Goal: Transaction & Acquisition: Register for event/course

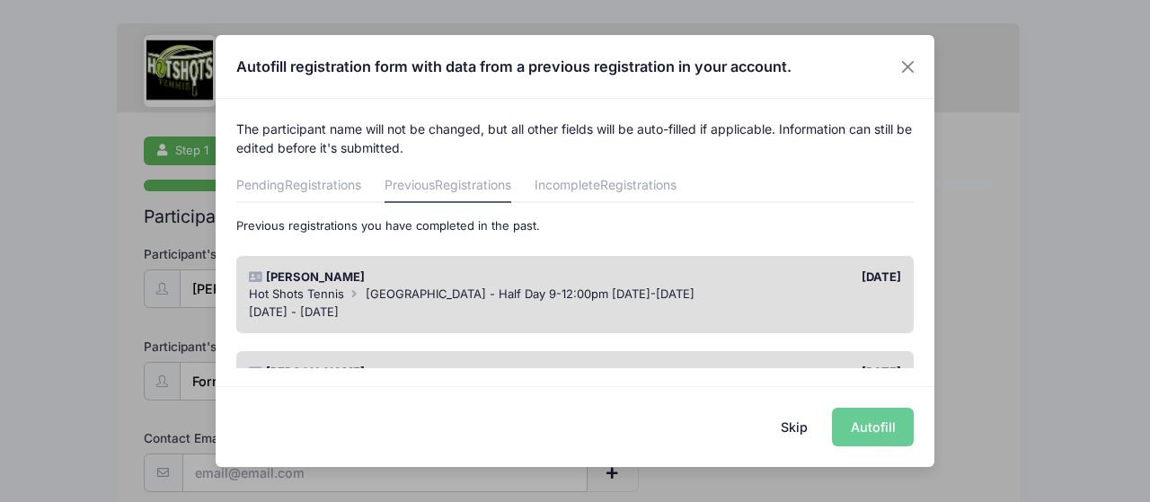
click at [796, 429] on button "Skip" at bounding box center [795, 427] width 64 height 39
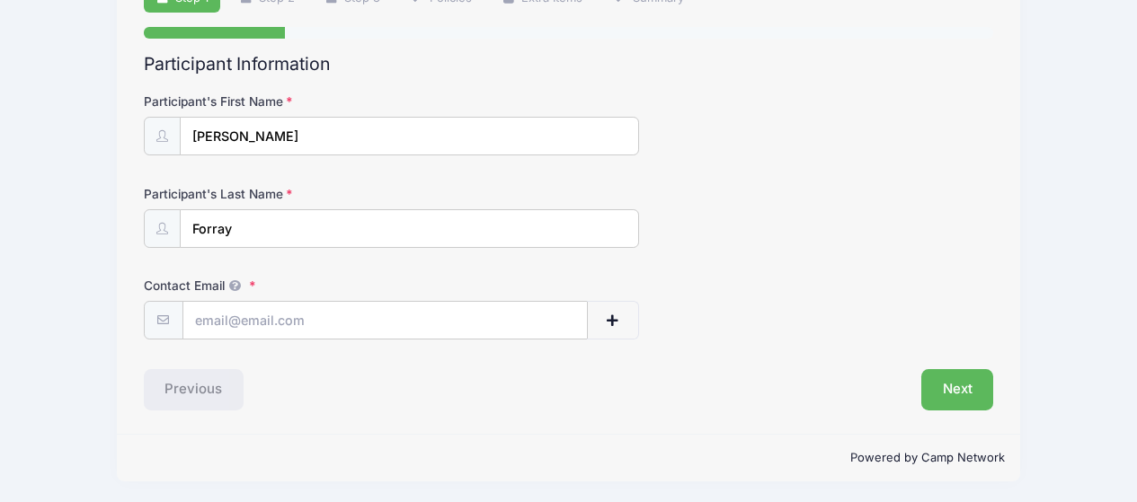
scroll to position [155, 0]
click at [437, 315] on input "Contact Email" at bounding box center [385, 319] width 404 height 39
type input "[PERSON_NAME][EMAIL_ADDRESS][DOMAIN_NAME]"
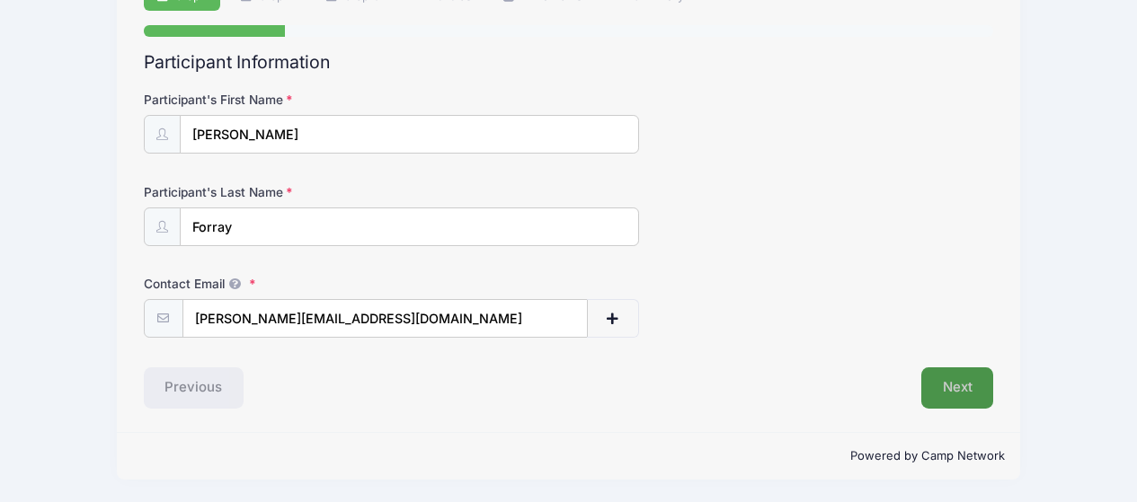
click at [969, 383] on button "Next" at bounding box center [957, 388] width 73 height 41
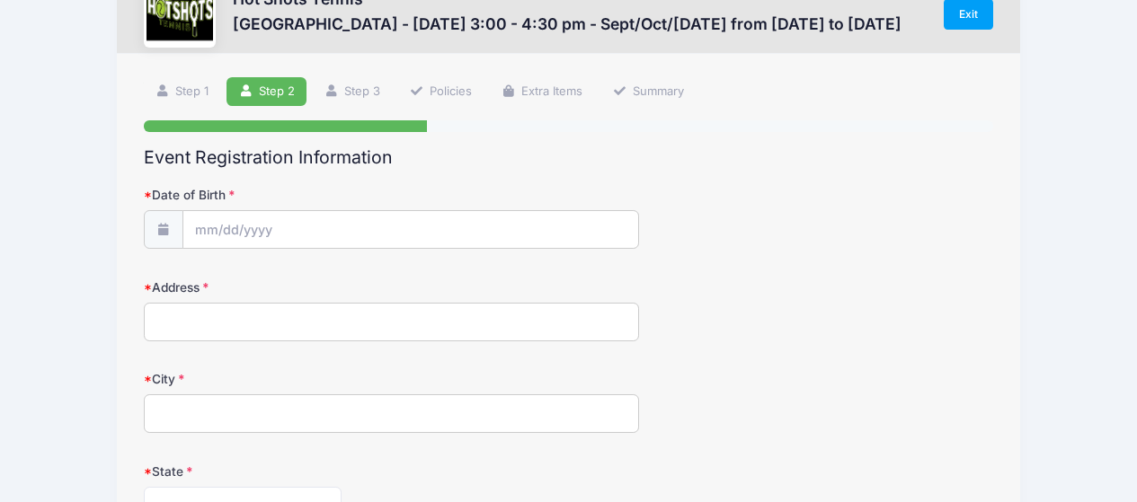
scroll to position [90, 0]
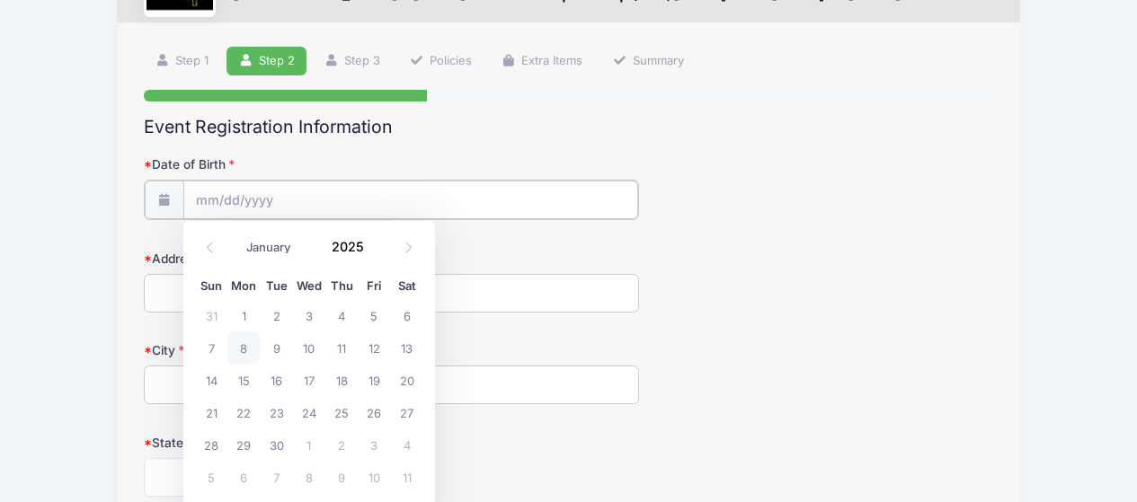
click at [537, 182] on input "Date of Birth" at bounding box center [410, 200] width 455 height 39
click at [212, 205] on input "Date of Birth" at bounding box center [410, 200] width 455 height 39
click at [215, 253] on icon at bounding box center [210, 248] width 12 height 12
click at [214, 253] on icon at bounding box center [210, 248] width 12 height 12
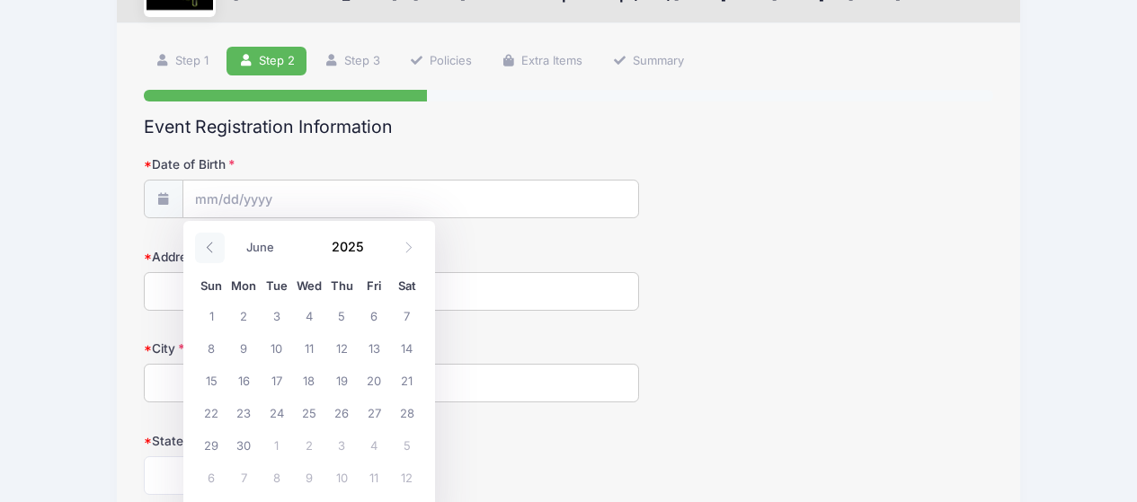
click at [214, 253] on icon at bounding box center [210, 248] width 12 height 12
click at [214, 251] on icon at bounding box center [210, 248] width 12 height 12
select select "2"
click at [215, 348] on span "2" at bounding box center [211, 348] width 32 height 32
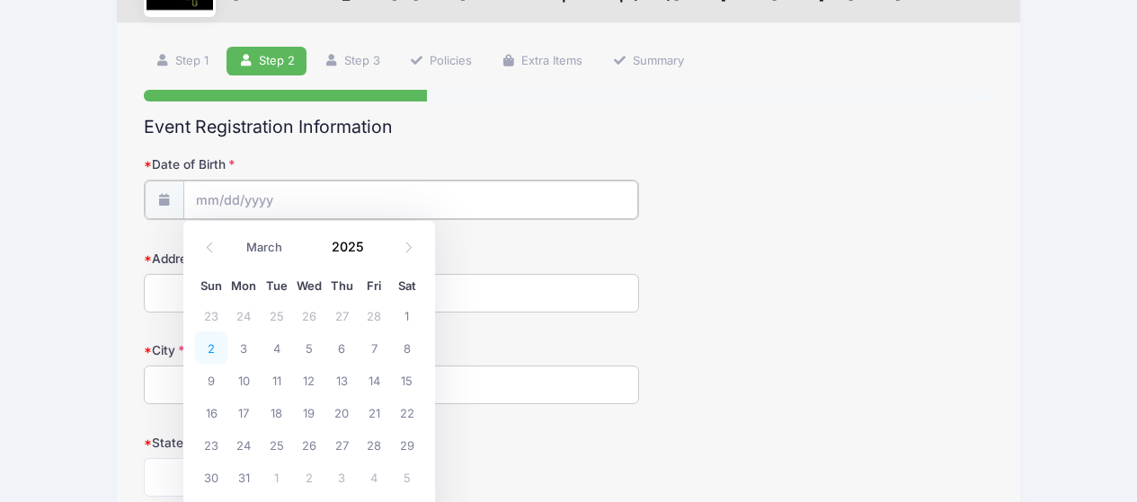
type input "[DATE]"
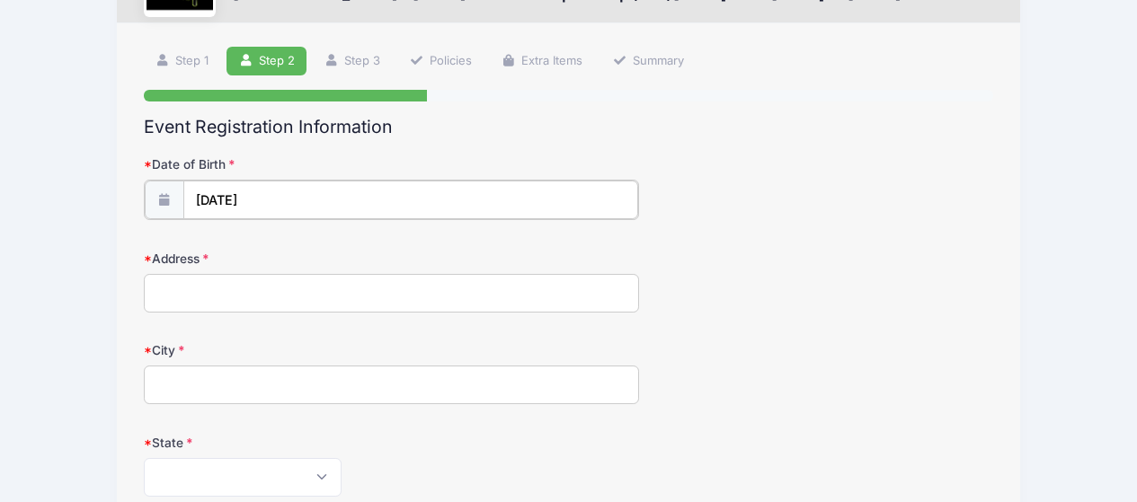
click at [315, 199] on input "[DATE]" at bounding box center [410, 200] width 455 height 39
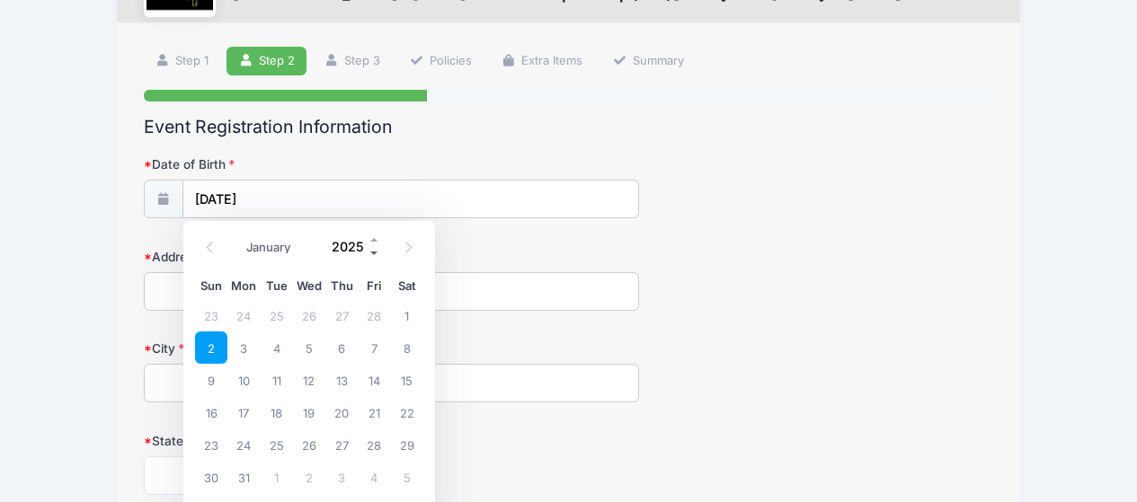
click at [375, 253] on span at bounding box center [374, 253] width 13 height 13
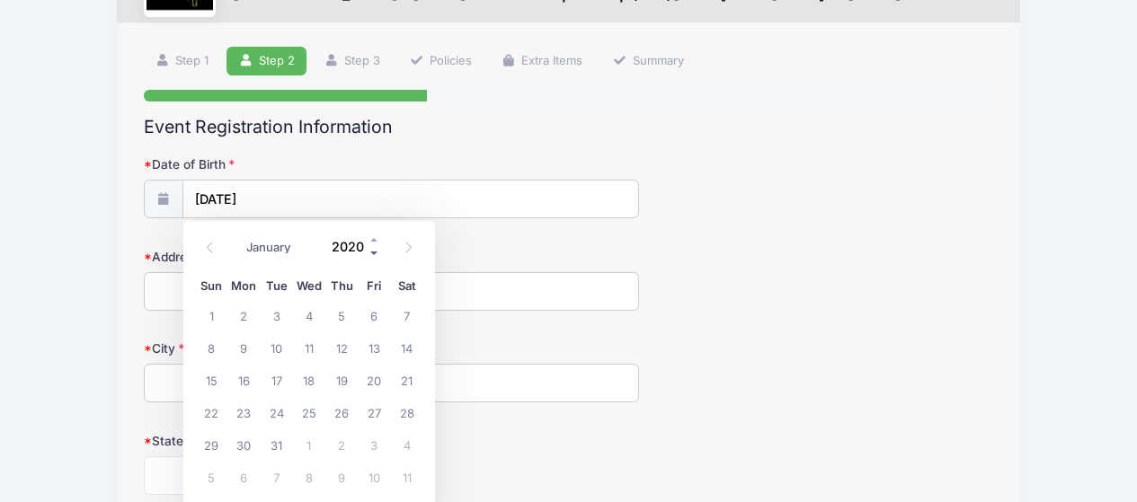
click at [375, 253] on span at bounding box center [374, 253] width 13 height 13
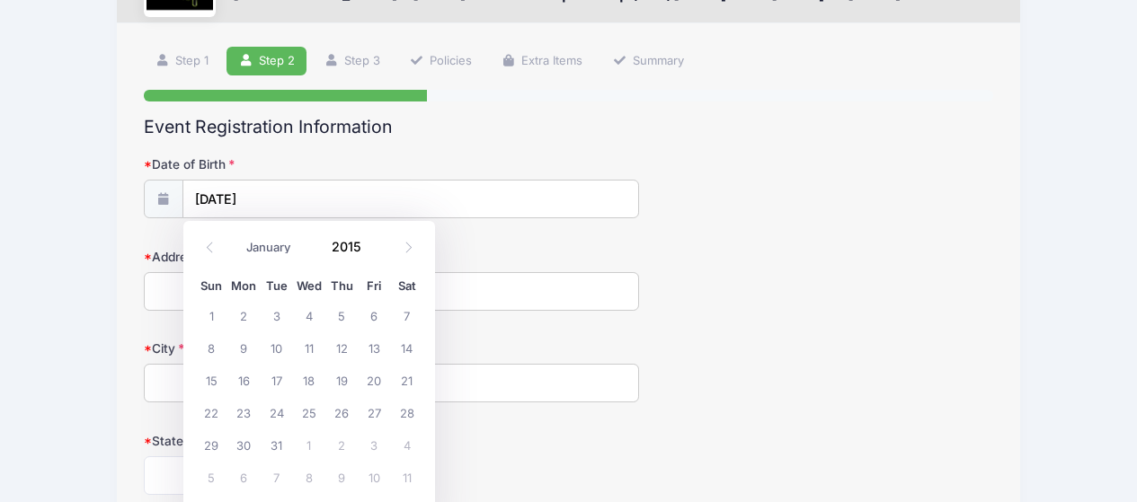
click at [830, 254] on div "Address" at bounding box center [569, 279] width 850 height 63
click at [278, 194] on input "[DATE]" at bounding box center [410, 200] width 455 height 39
click at [372, 256] on span at bounding box center [374, 253] width 13 height 13
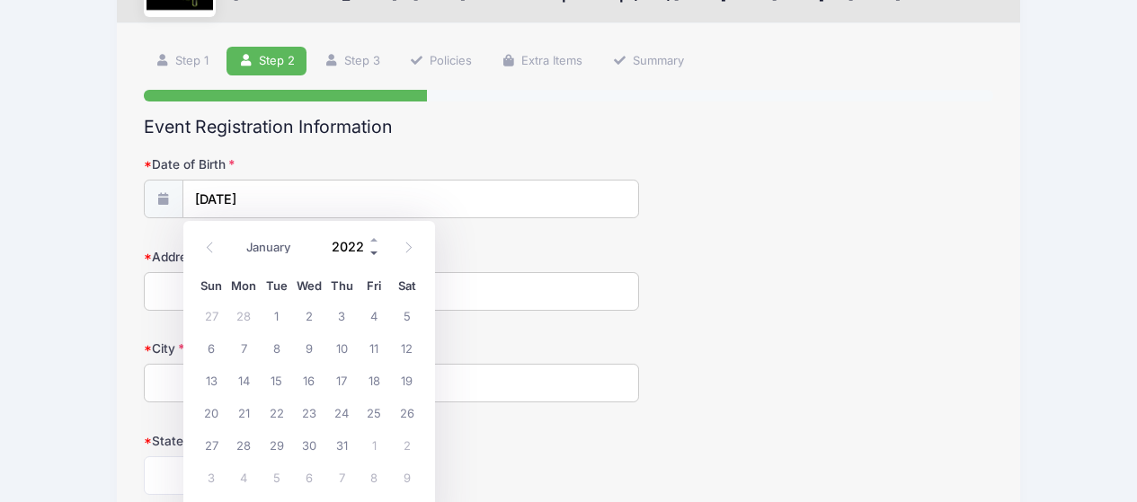
click at [372, 256] on span at bounding box center [374, 253] width 13 height 13
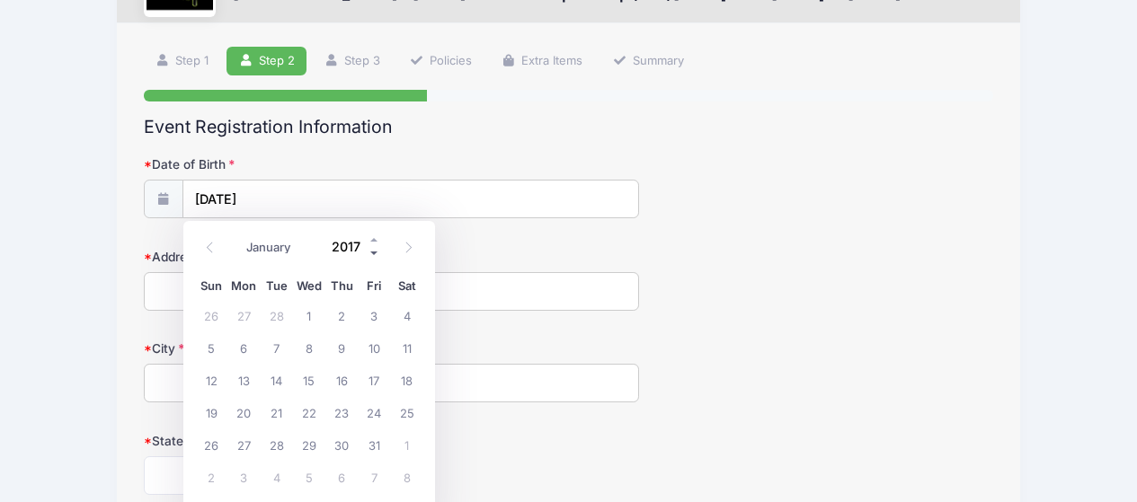
click at [372, 256] on span at bounding box center [374, 253] width 13 height 13
type input "2015"
click at [246, 320] on span "2" at bounding box center [243, 315] width 32 height 32
type input "[DATE]"
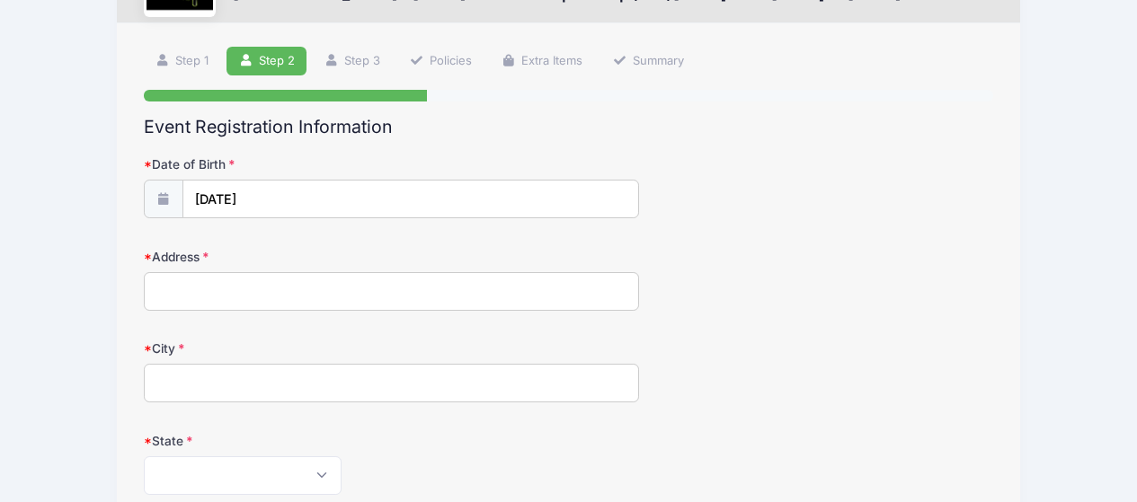
click at [243, 289] on input "Address" at bounding box center [392, 291] width 496 height 39
type input "[STREET_ADDRESS]"
type input "[GEOGRAPHIC_DATA]"
select select "CA"
type input "90045"
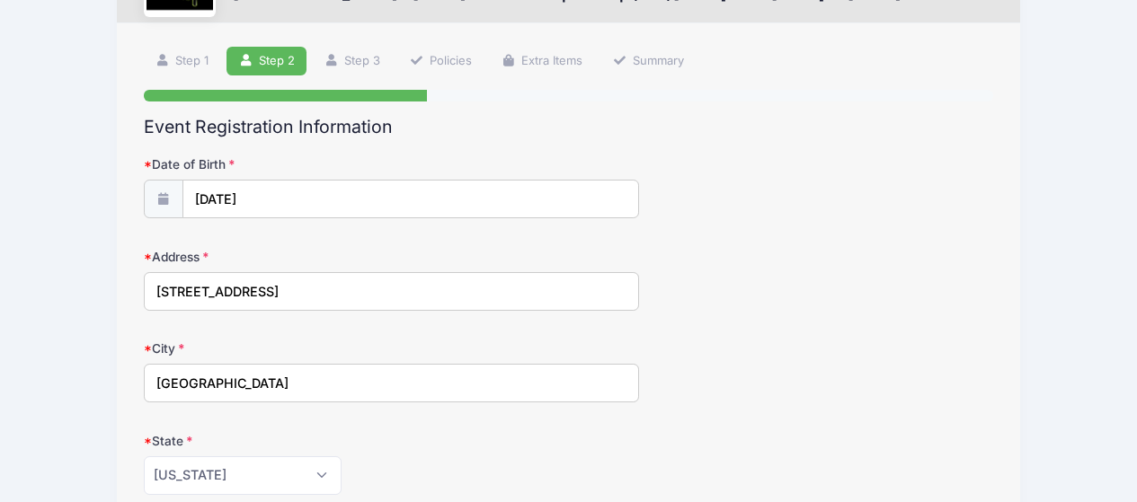
click at [691, 280] on div "Address [STREET_ADDRESS]" at bounding box center [569, 279] width 850 height 63
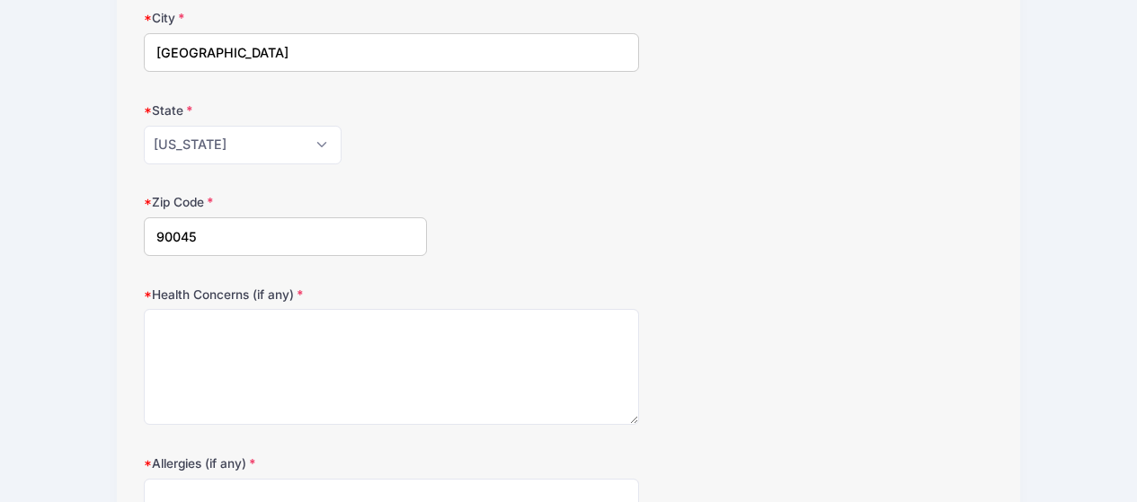
scroll to position [449, 0]
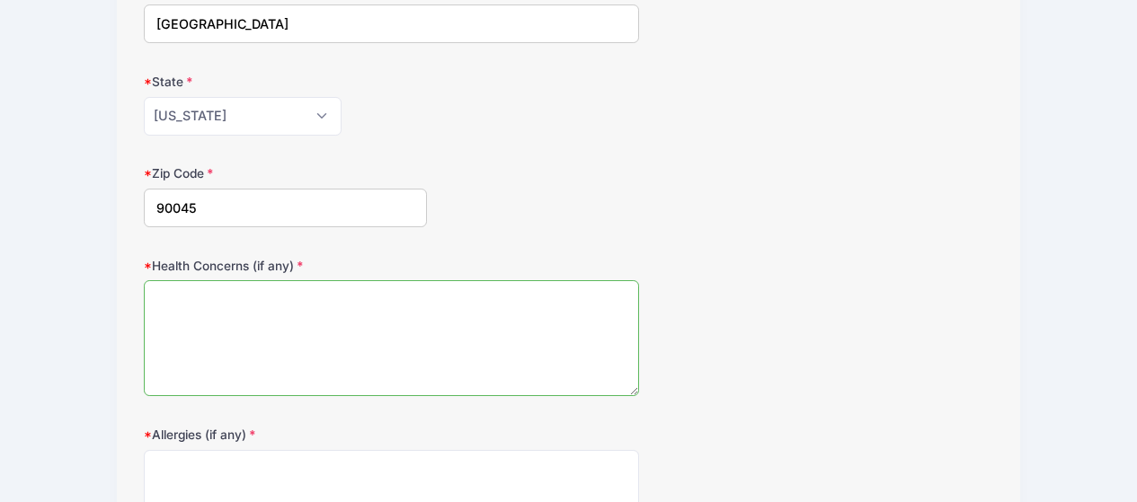
click at [484, 297] on textarea "Health Concerns (if any)" at bounding box center [392, 338] width 496 height 116
type textarea "na"
click at [747, 275] on div "Health Concerns (if any) na" at bounding box center [569, 327] width 850 height 140
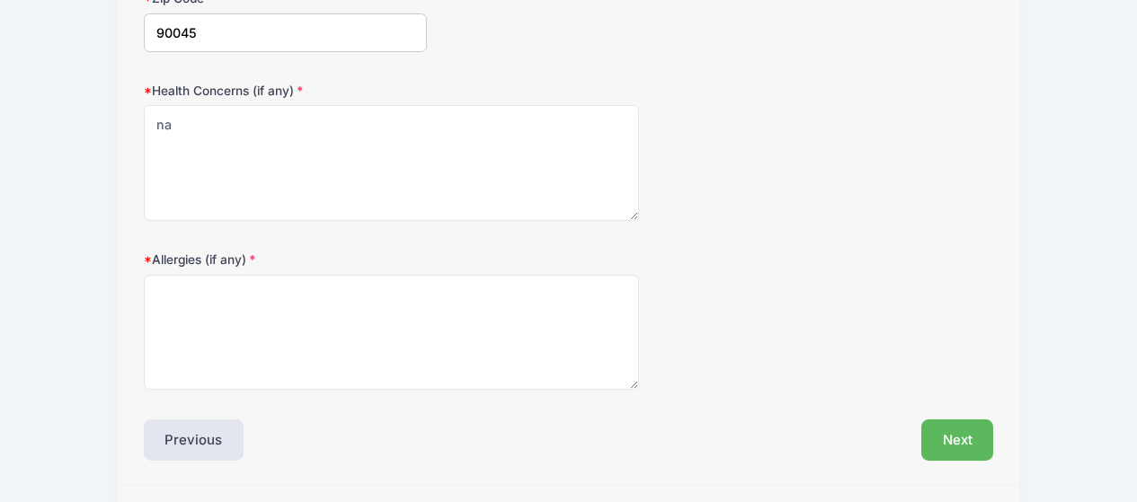
scroll to position [629, 0]
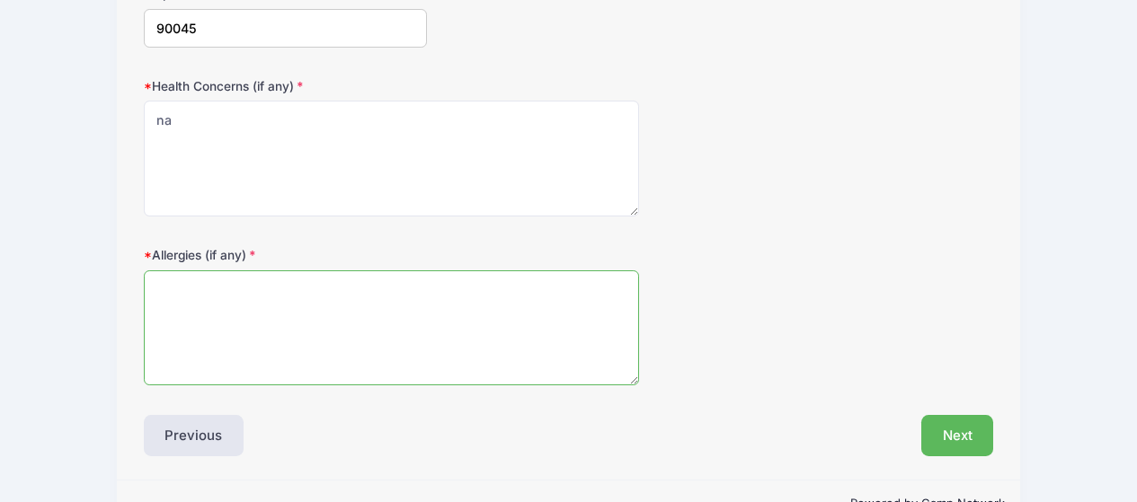
click at [380, 278] on textarea "Allergies (if any)" at bounding box center [392, 329] width 496 height 116
type textarea "na"
click at [816, 166] on div "Health Concerns (if any) na" at bounding box center [569, 147] width 850 height 140
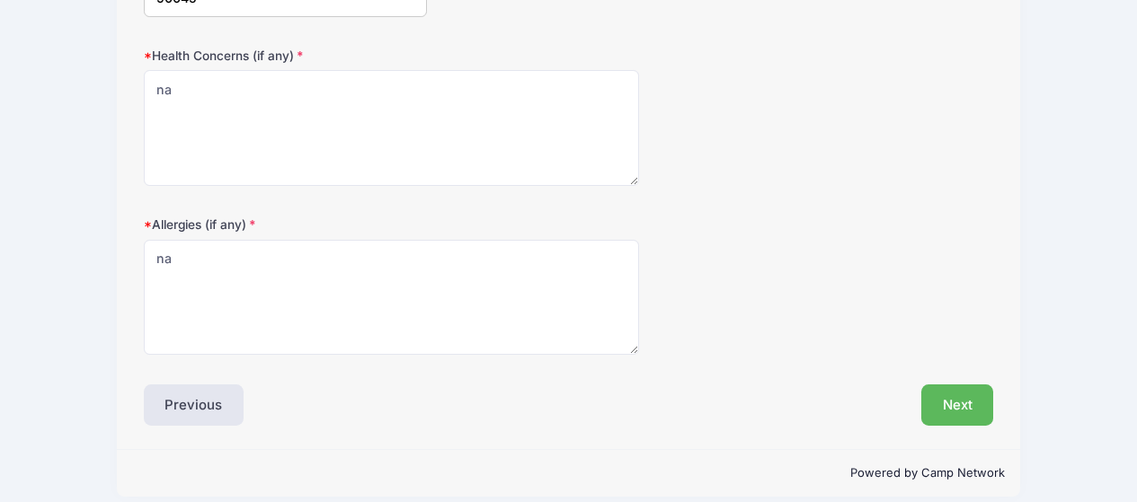
scroll to position [677, 0]
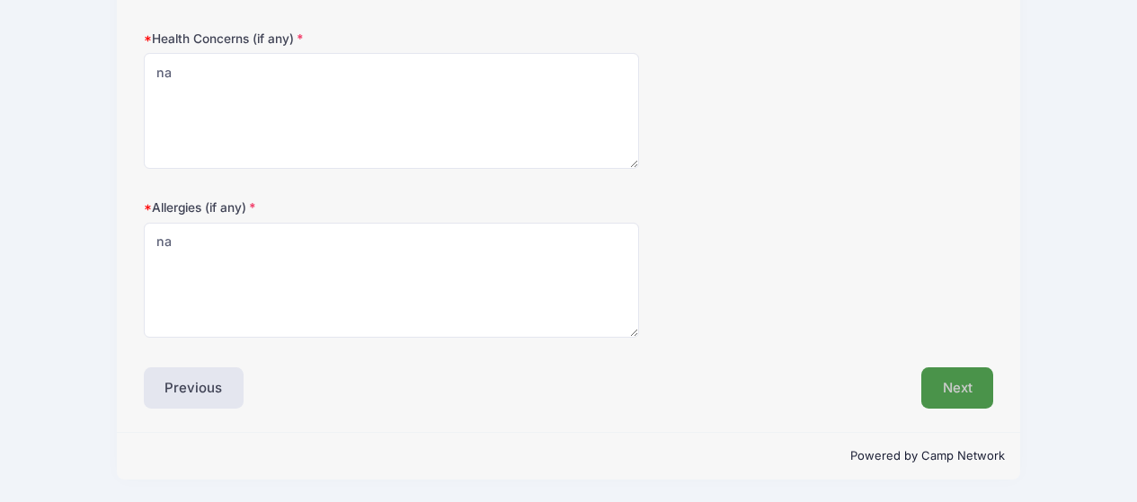
click at [954, 373] on button "Next" at bounding box center [957, 388] width 73 height 41
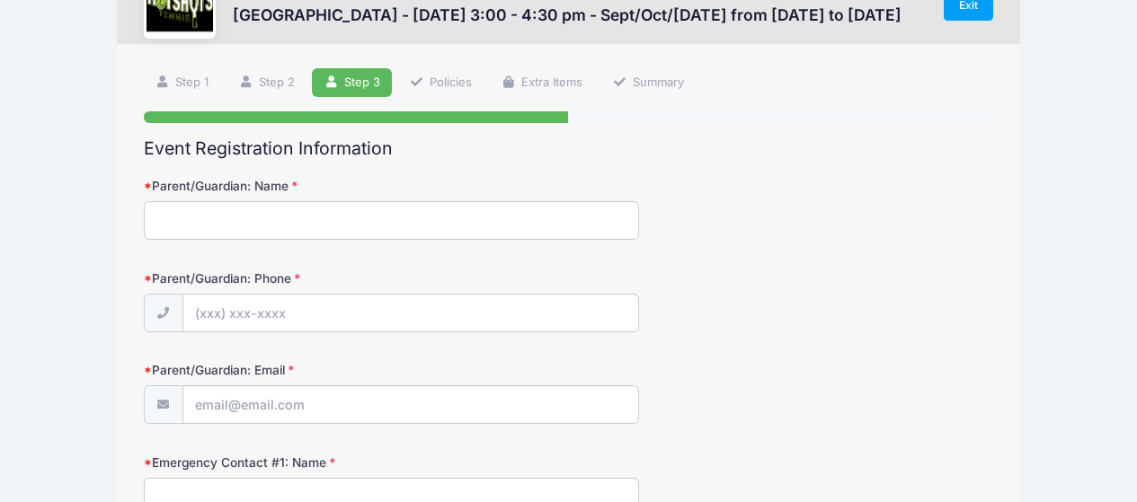
scroll to position [90, 0]
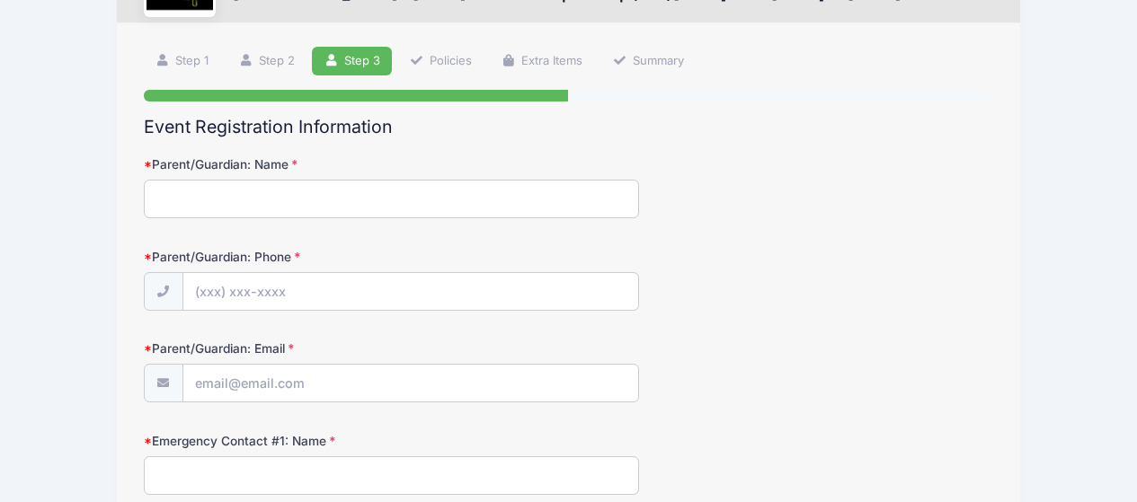
click at [420, 195] on input "Parent/Guardian: Name" at bounding box center [392, 199] width 496 height 39
type input "[PERSON_NAME]"
type input "[PHONE_NUMBER]"
type input "[PERSON_NAME][EMAIL_ADDRESS][DOMAIN_NAME]"
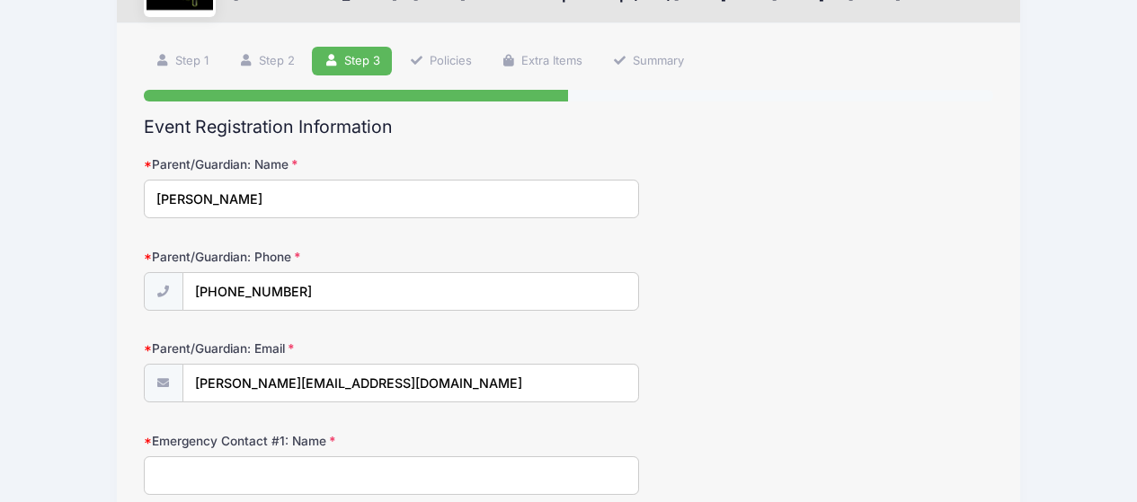
drag, startPoint x: 308, startPoint y: 289, endPoint x: 189, endPoint y: 291, distance: 119.6
click at [189, 291] on input "[PHONE_NUMBER]" at bounding box center [410, 292] width 455 height 39
type input "[PHONE_NUMBER]"
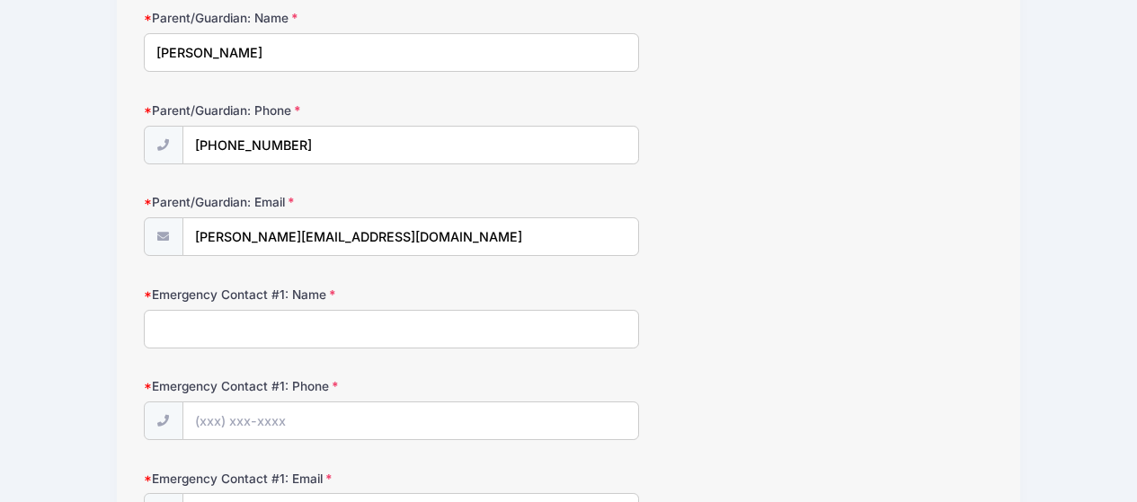
scroll to position [270, 0]
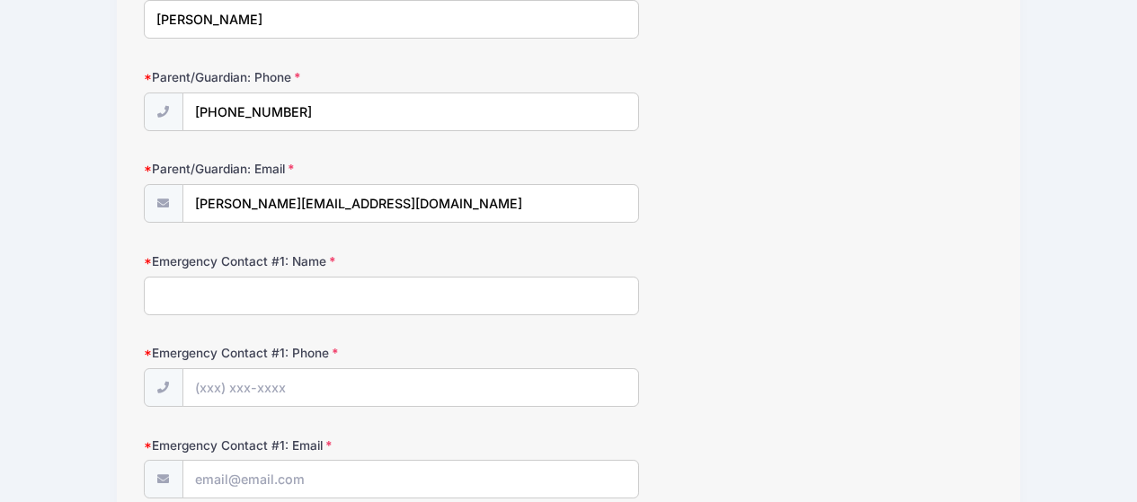
click at [531, 297] on input "Emergency Contact #1: Name" at bounding box center [392, 296] width 496 height 39
click at [794, 258] on div "Emergency Contact #1: Name" at bounding box center [569, 284] width 850 height 63
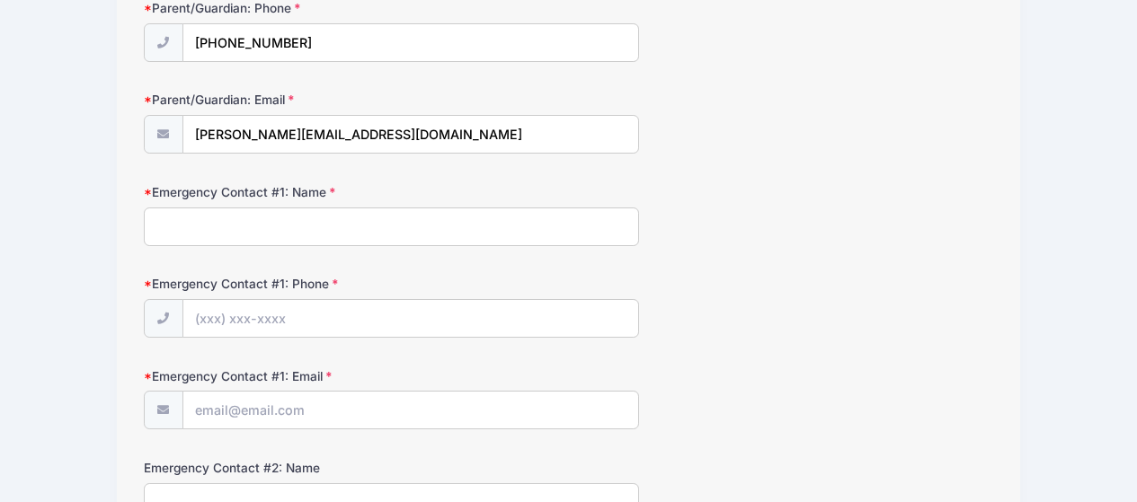
scroll to position [360, 0]
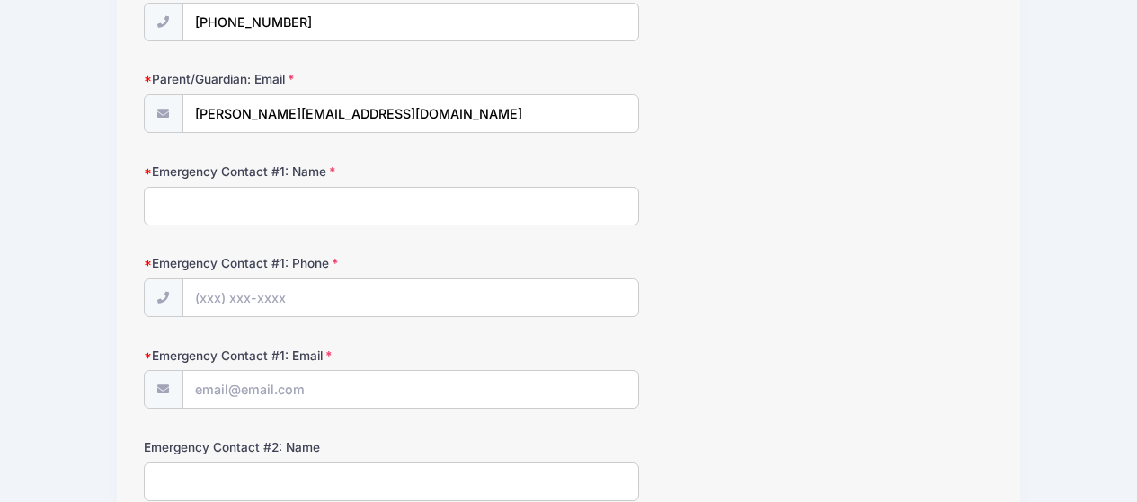
click at [462, 195] on input "Emergency Contact #1: Name" at bounding box center [392, 206] width 496 height 39
type input "[PERSON_NAME]"
type input "[PHONE_NUMBER]"
type input "[PERSON_NAME][EMAIL_ADDRESS][DOMAIN_NAME]"
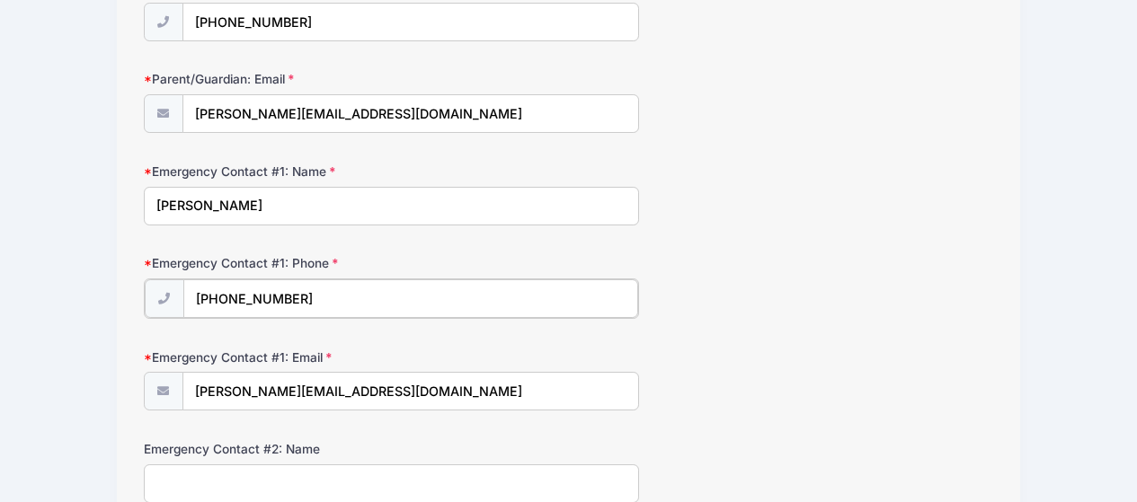
drag, startPoint x: 315, startPoint y: 296, endPoint x: 232, endPoint y: 299, distance: 82.8
click at [232, 299] on input "[PHONE_NUMBER]" at bounding box center [410, 299] width 455 height 39
type input "[PHONE_NUMBER]"
click at [789, 169] on div "Emergency Contact #1: Name [PERSON_NAME]" at bounding box center [569, 194] width 850 height 63
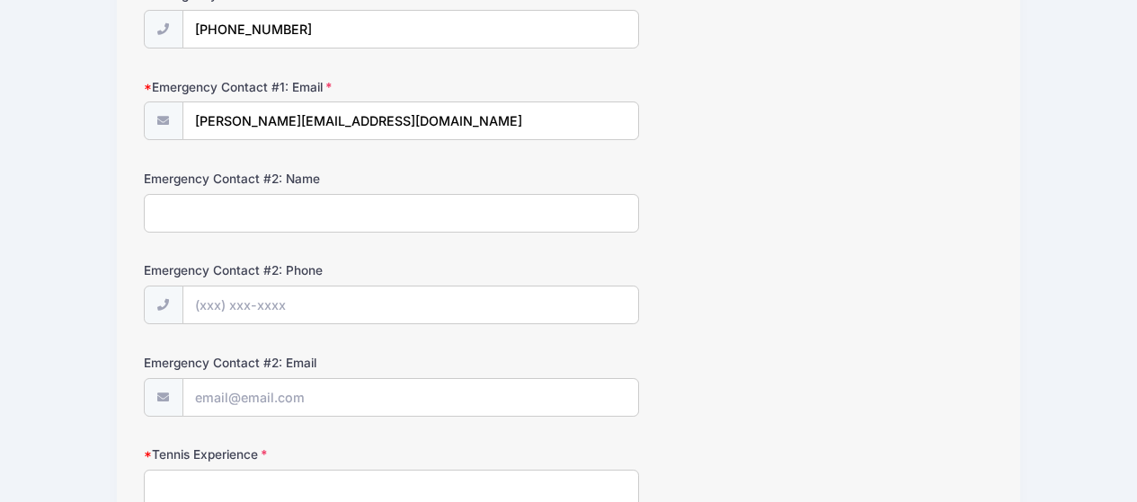
scroll to position [629, 0]
click at [421, 195] on input "Emergency Contact #2: Name" at bounding box center [392, 212] width 496 height 39
type input "[PERSON_NAME]"
click at [329, 299] on input "Emergency Contact #2: Phone" at bounding box center [410, 305] width 455 height 39
type input "[PHONE_NUMBER]"
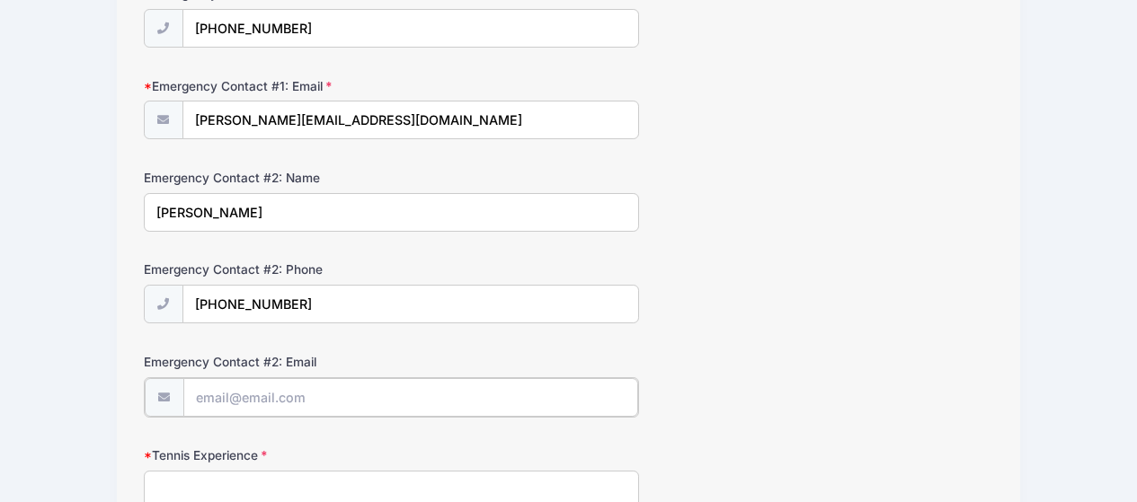
click at [339, 397] on input "Emergency Contact #2: Email" at bounding box center [410, 397] width 455 height 39
type input "[PERSON_NAME][EMAIL_ADDRESS][PERSON_NAME][DOMAIN_NAME]"
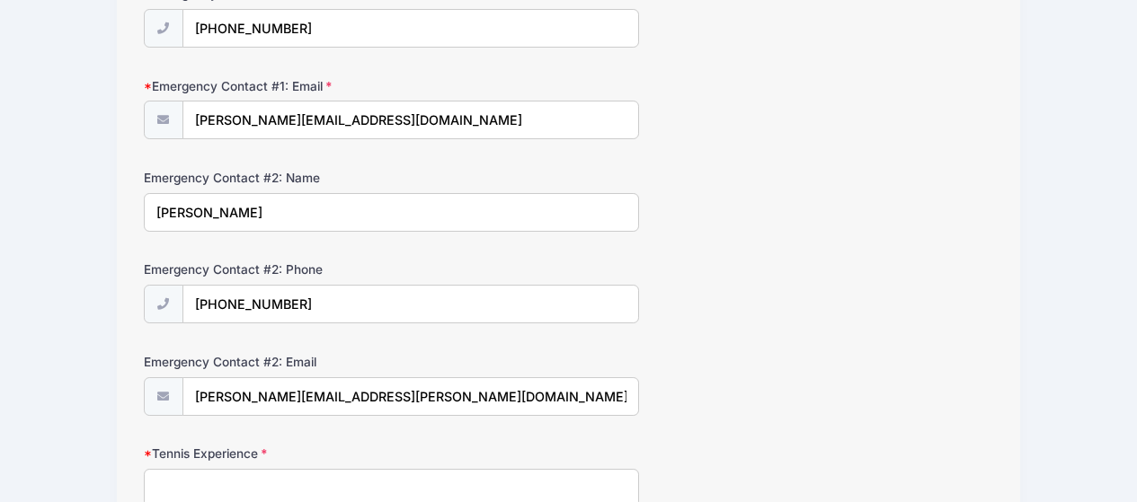
click at [858, 373] on div "Emergency Contact #2: Email [PERSON_NAME][EMAIL_ADDRESS][PERSON_NAME][DOMAIN_NA…" at bounding box center [569, 384] width 850 height 63
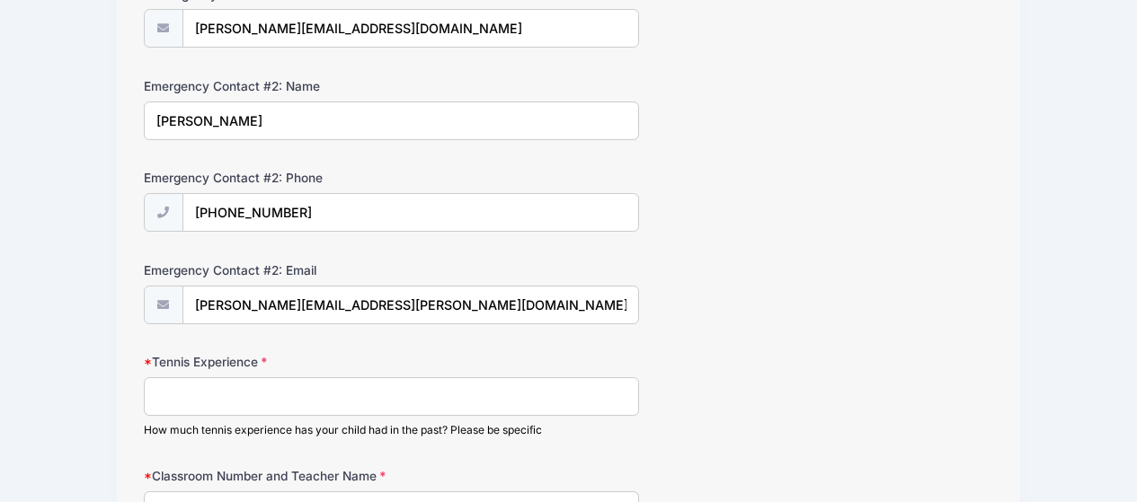
scroll to position [809, 0]
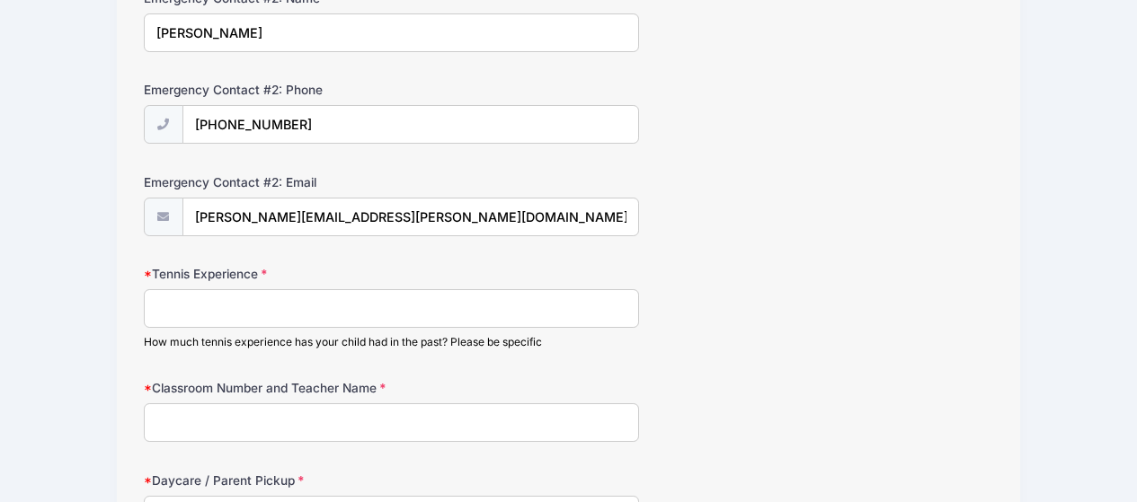
click at [508, 314] on input "Tennis Experience" at bounding box center [392, 308] width 496 height 39
type input "Participated in Hotshots Summer Camp"
click at [432, 433] on input "Classroom Number and Teacher Name" at bounding box center [392, 423] width 496 height 39
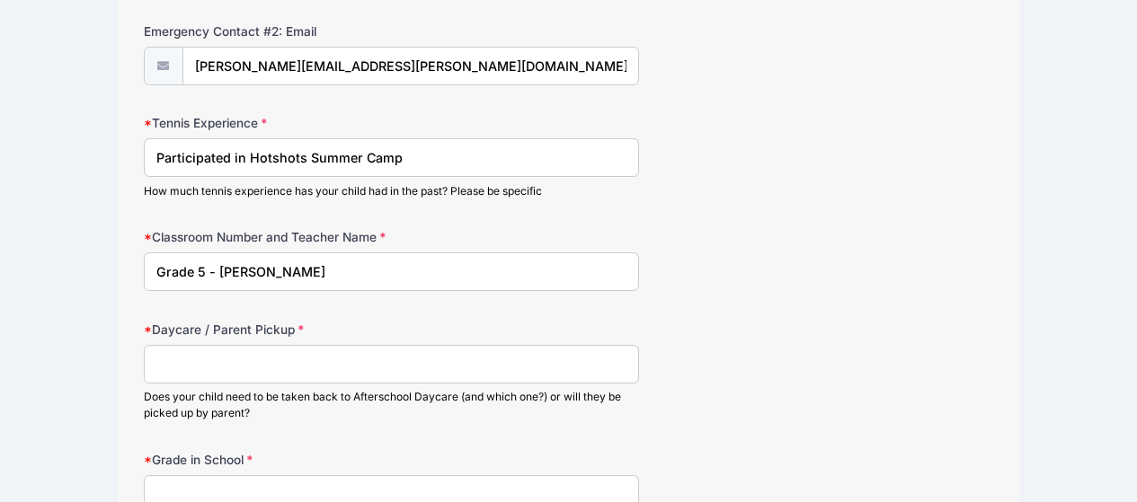
scroll to position [989, 0]
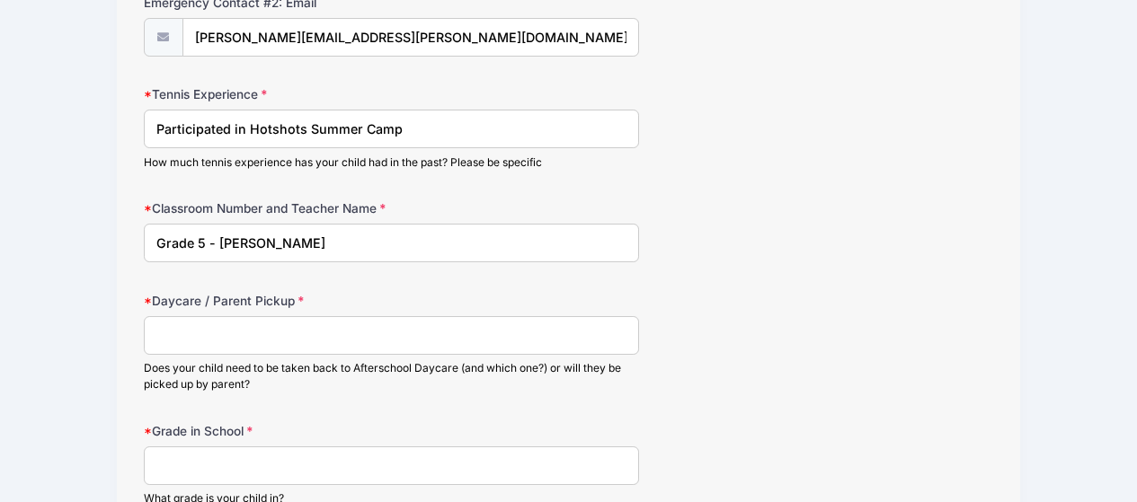
type input "Grade 5 - [PERSON_NAME]"
click at [525, 343] on input "Daycare / Parent Pickup" at bounding box center [392, 335] width 496 height 39
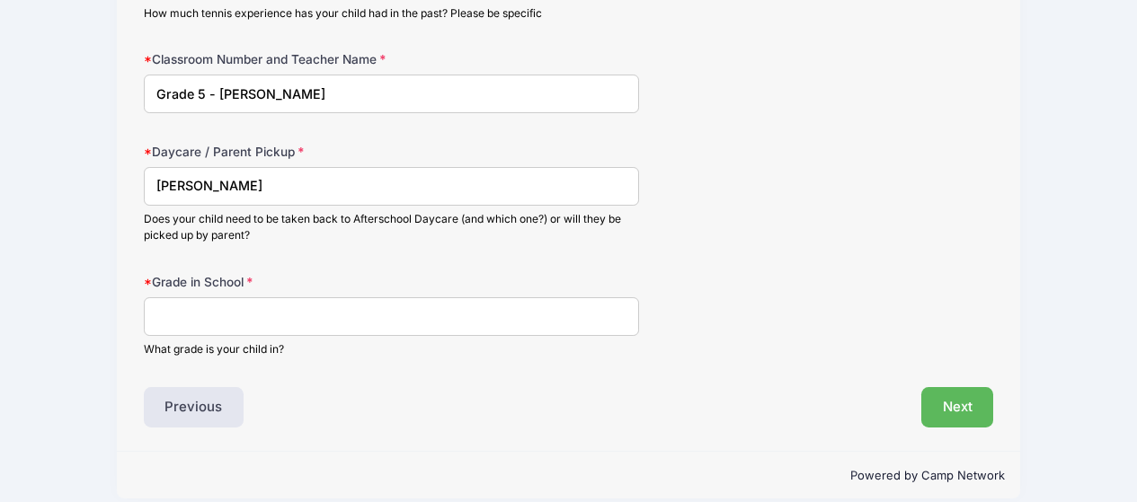
scroll to position [1158, 0]
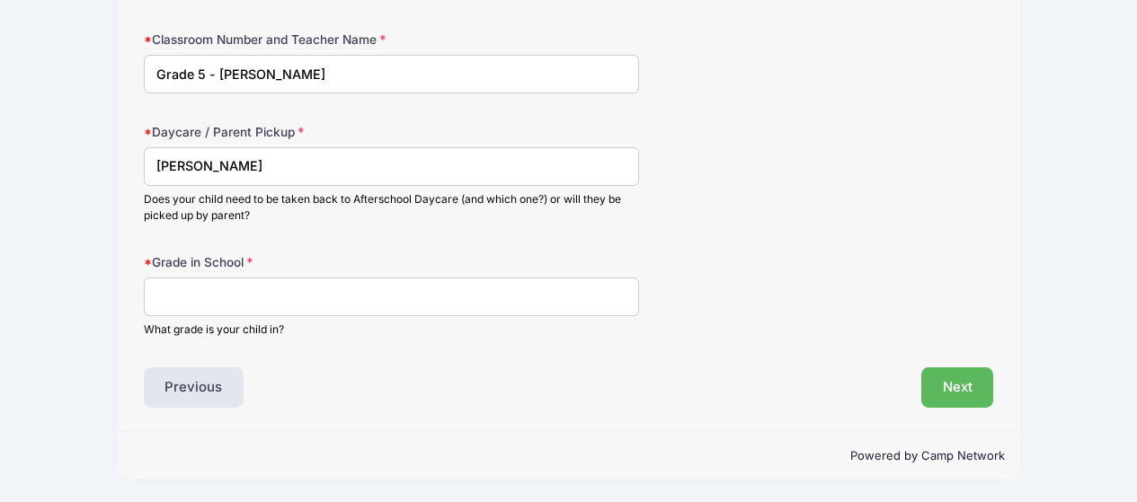
type input "[PERSON_NAME]"
click at [529, 293] on input "Grade in School" at bounding box center [392, 297] width 496 height 39
type input "5"
click at [724, 262] on div "Grade in School 5 What grade is your child in?" at bounding box center [569, 295] width 850 height 84
click at [961, 379] on button "Next" at bounding box center [957, 388] width 73 height 41
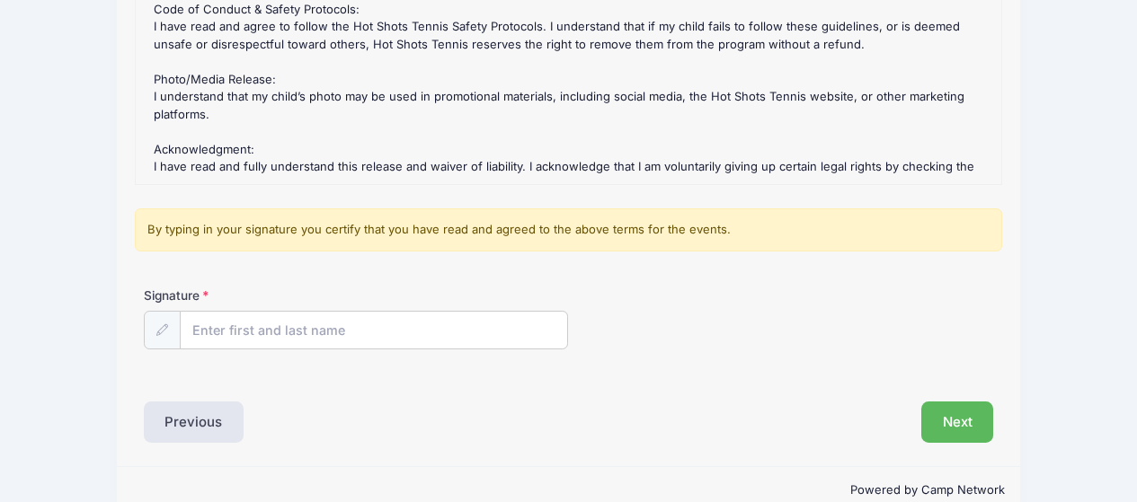
scroll to position [371, 0]
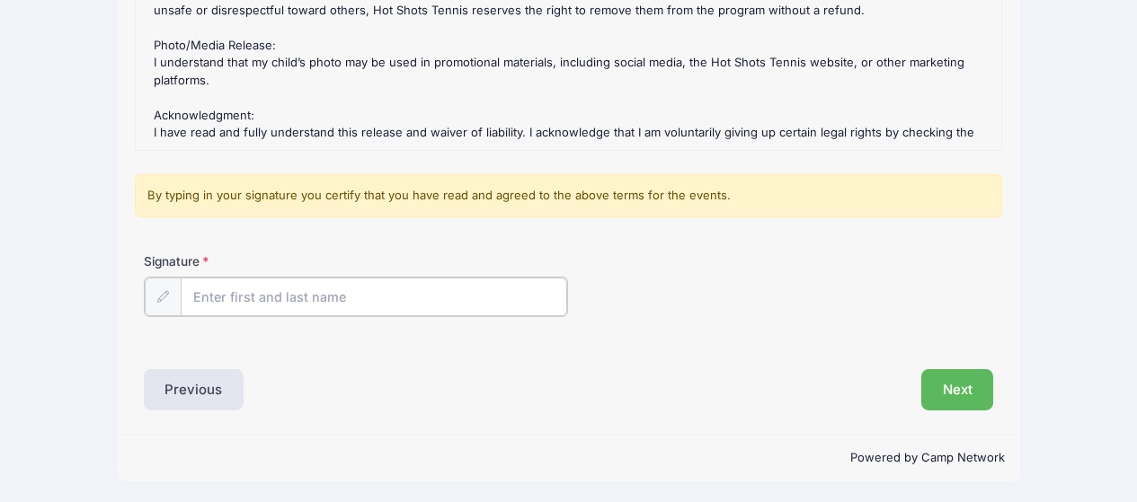
click at [471, 281] on input "Signature" at bounding box center [374, 297] width 387 height 39
type input "[PERSON_NAME]"
click at [954, 392] on button "Next" at bounding box center [957, 388] width 73 height 41
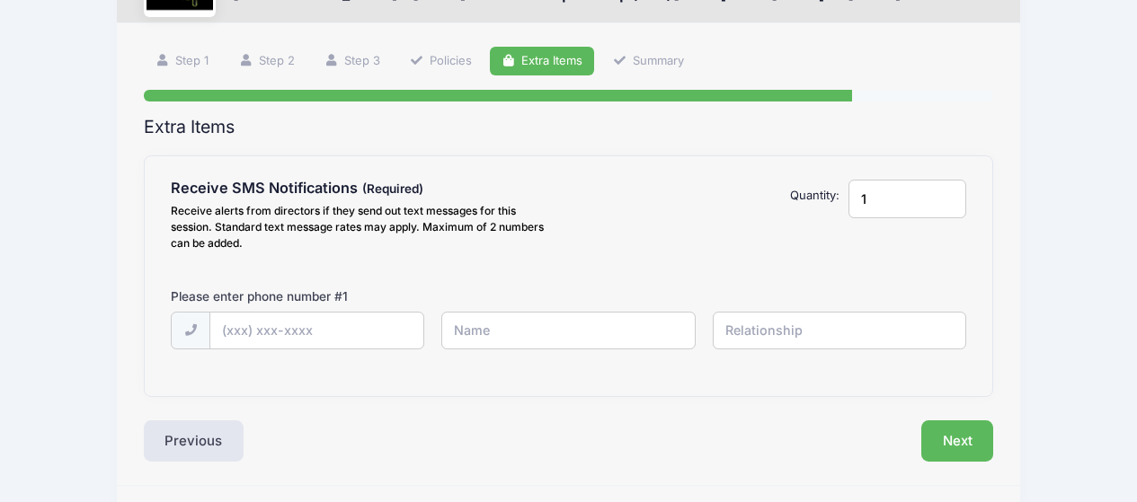
scroll to position [144, 0]
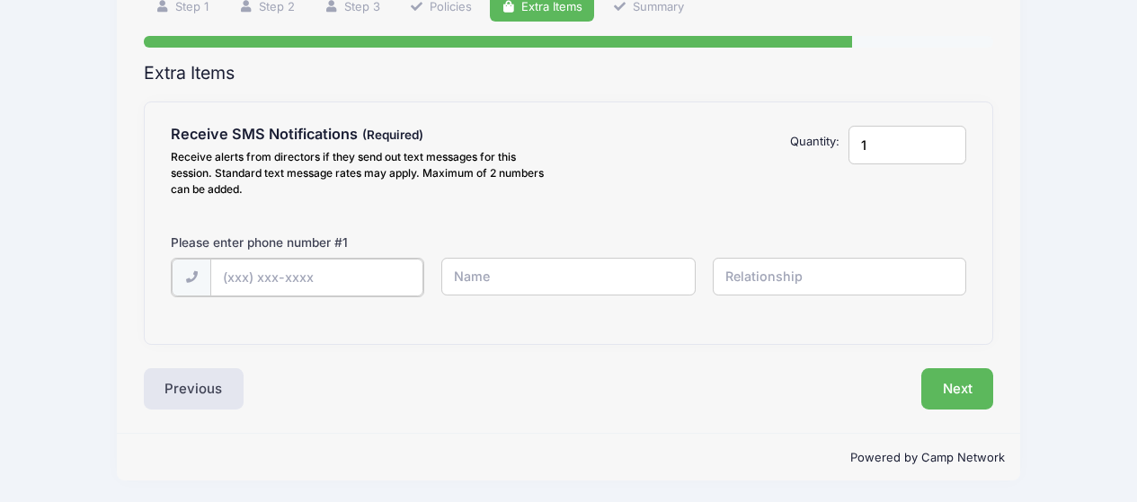
click at [375, 276] on input "text" at bounding box center [316, 278] width 213 height 39
type input "[PHONE_NUMBER]"
click at [506, 287] on input "text" at bounding box center [567, 277] width 253 height 39
type input "[PERSON_NAME]"
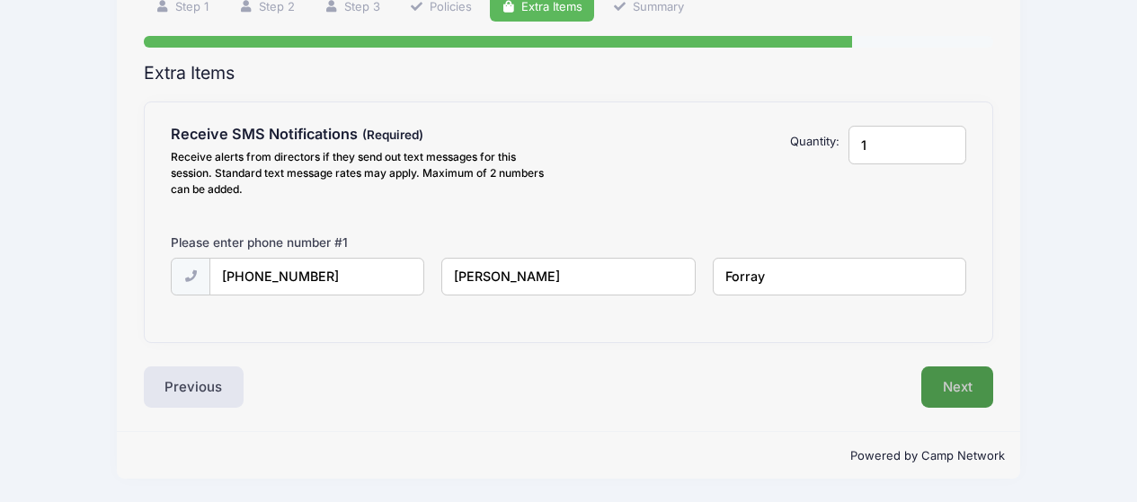
type input "Forray"
click at [957, 393] on button "Next" at bounding box center [957, 387] width 73 height 41
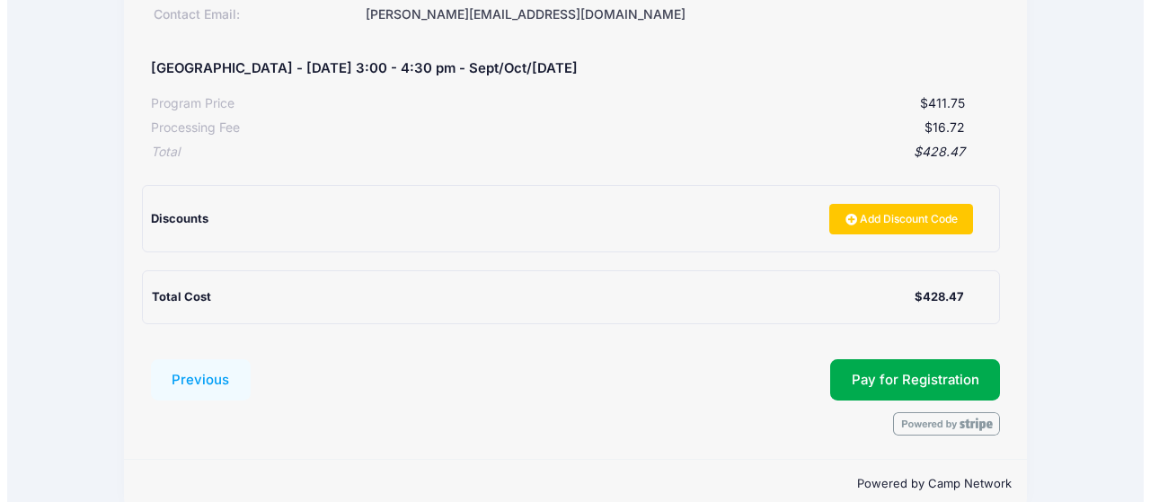
scroll to position [350, 0]
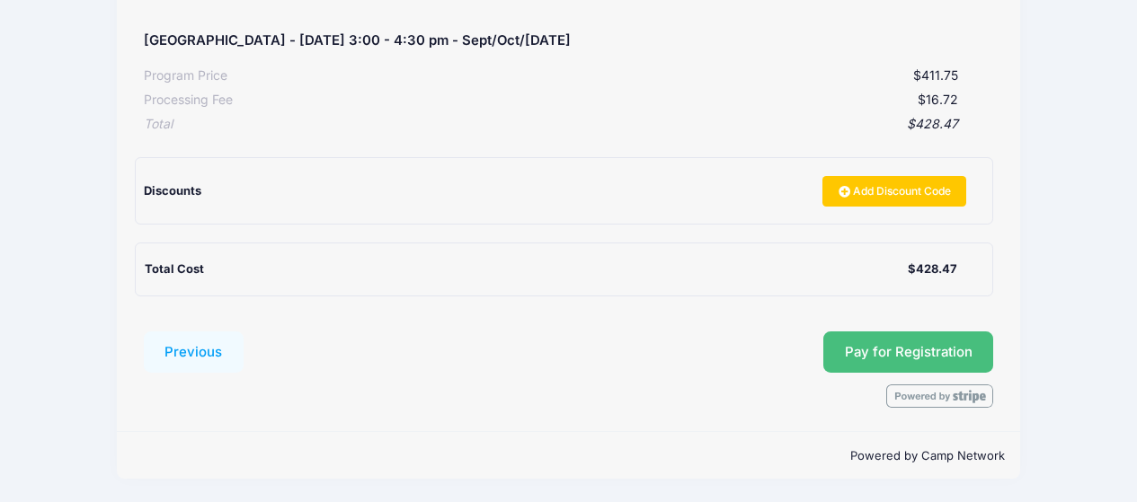
click at [890, 354] on button "Pay for Registration" at bounding box center [908, 352] width 171 height 41
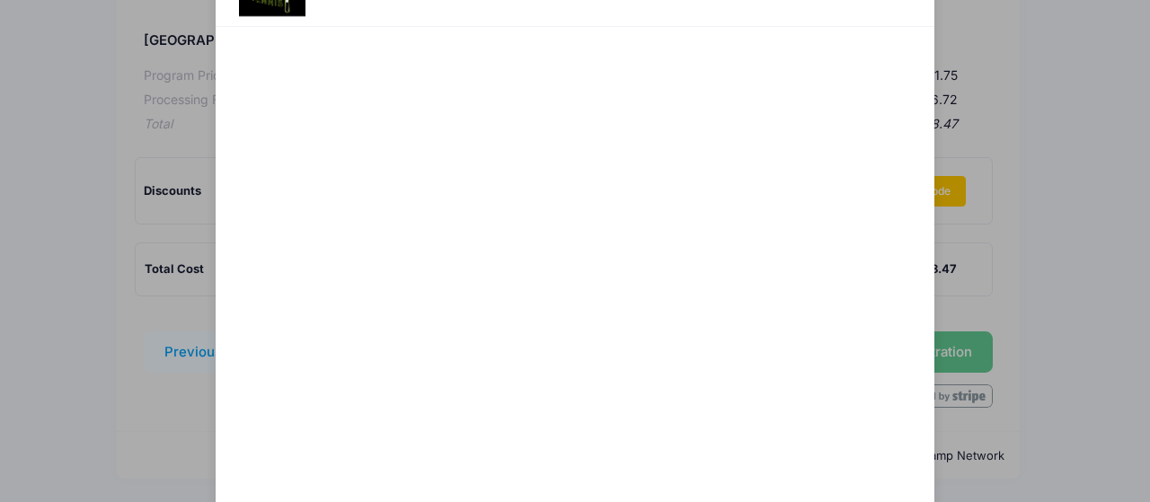
scroll to position [180, 0]
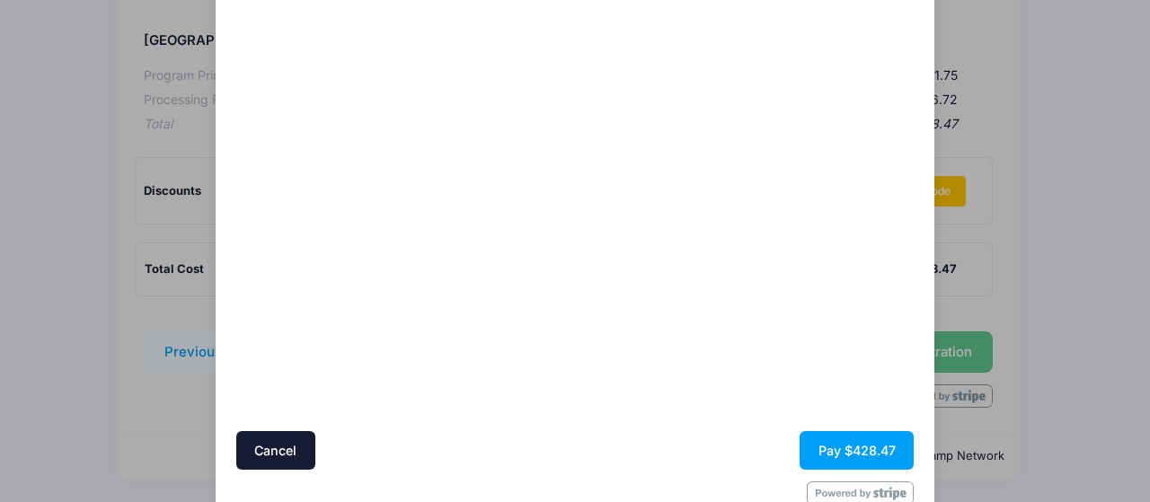
click at [620, 320] on div at bounding box center [749, 184] width 331 height 477
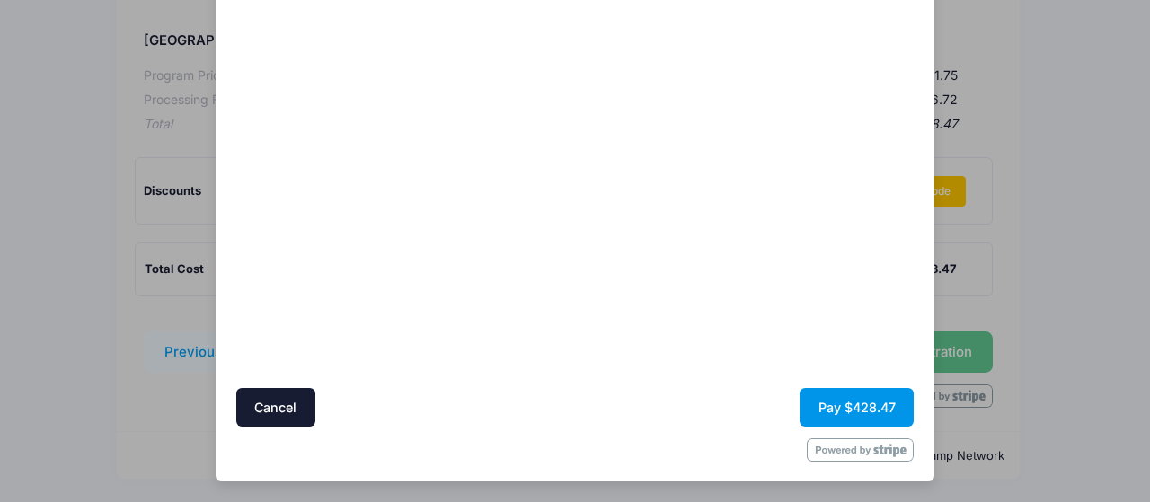
click at [834, 404] on button "Pay $428.47" at bounding box center [857, 407] width 114 height 39
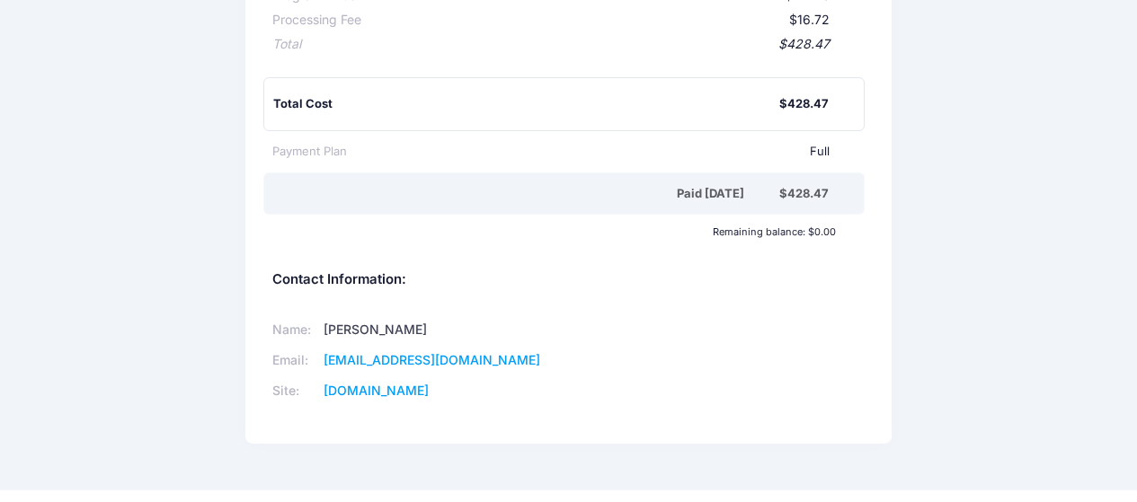
scroll to position [431, 0]
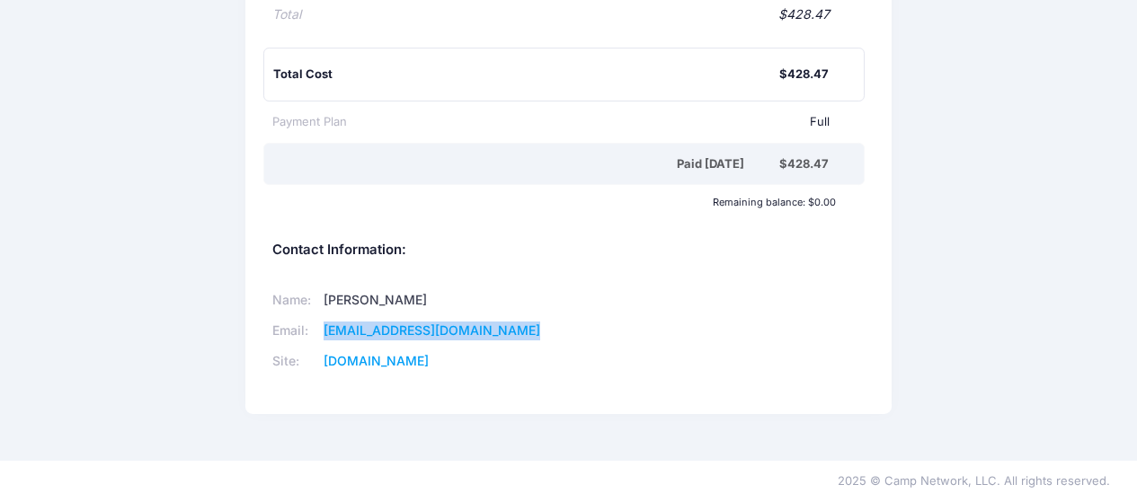
drag, startPoint x: 534, startPoint y: 332, endPoint x: 328, endPoint y: 331, distance: 205.8
click at [328, 331] on td "[EMAIL_ADDRESS][DOMAIN_NAME]" at bounding box center [430, 330] width 227 height 31
copy link "hotshotstennisorg1@gmail.com"
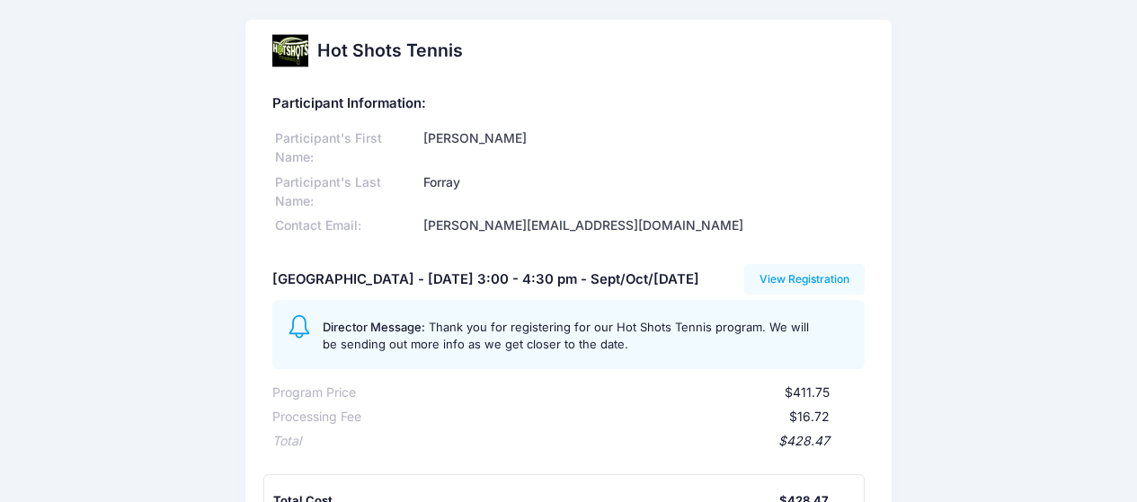
scroll to position [0, 0]
